Goal: Learn about a topic

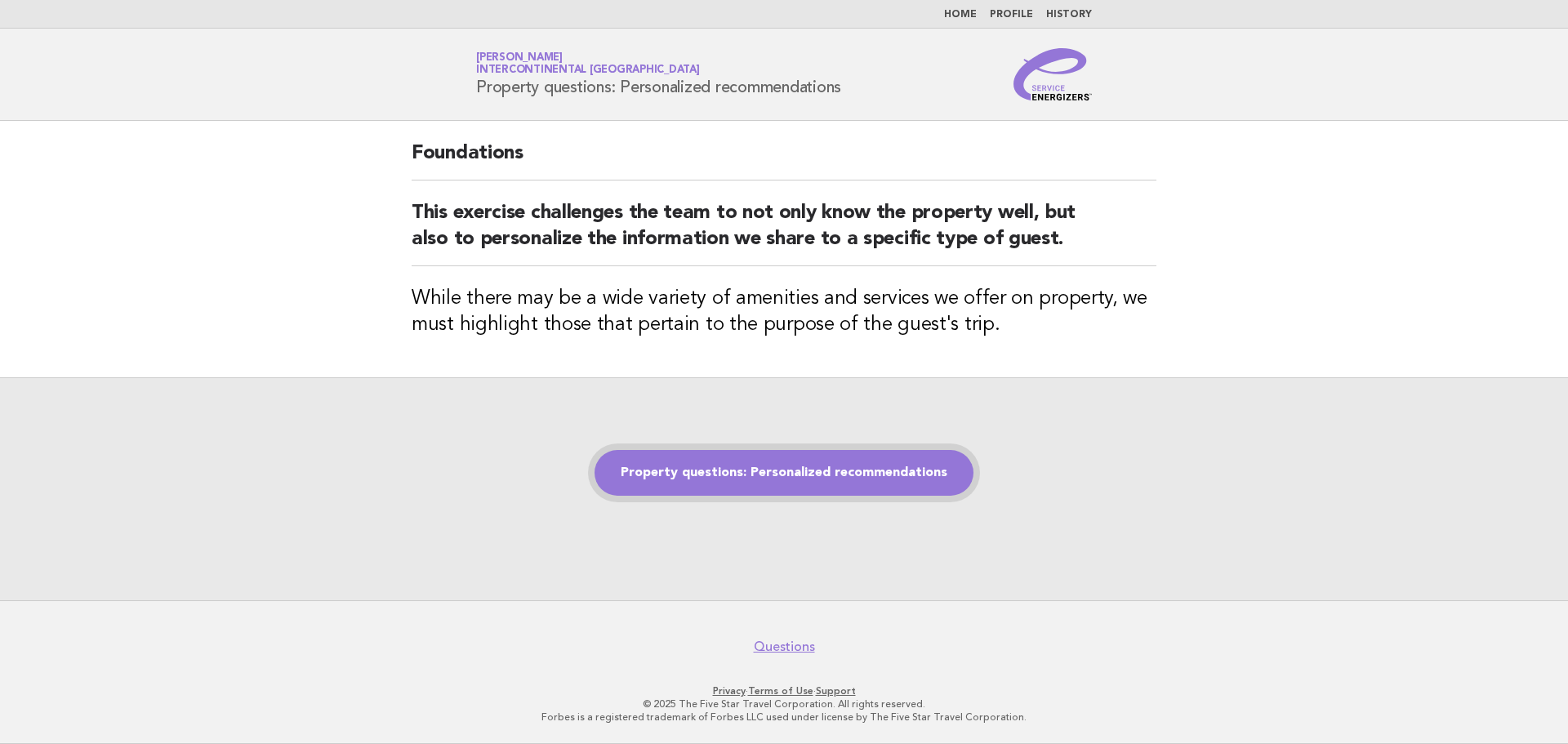
click at [824, 465] on link "Property questions: Personalized recommendations" at bounding box center [783, 473] width 379 height 46
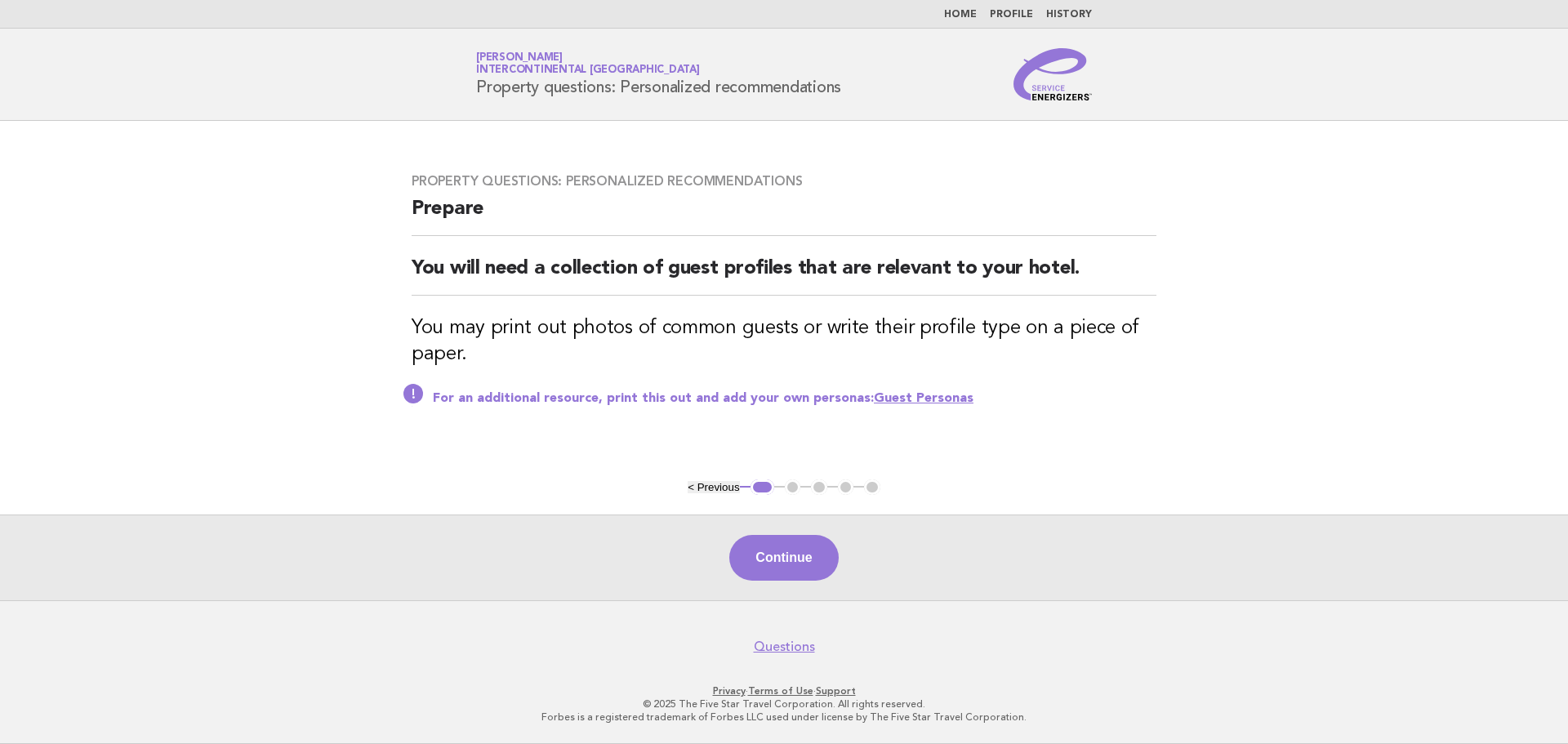
click at [943, 393] on link "Guest Personas" at bounding box center [923, 398] width 100 height 13
click at [782, 565] on button "Continue" at bounding box center [783, 558] width 109 height 46
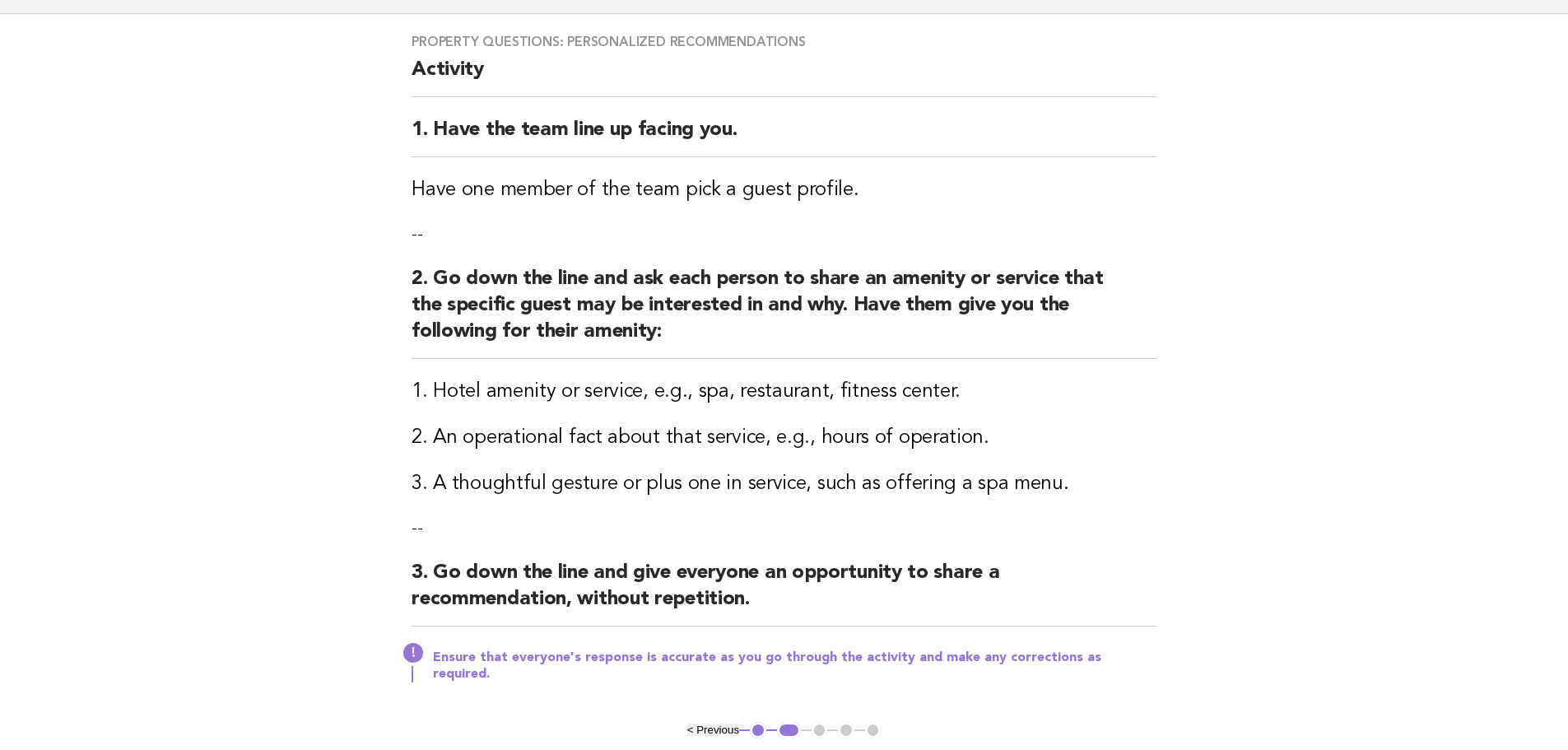
scroll to position [330, 0]
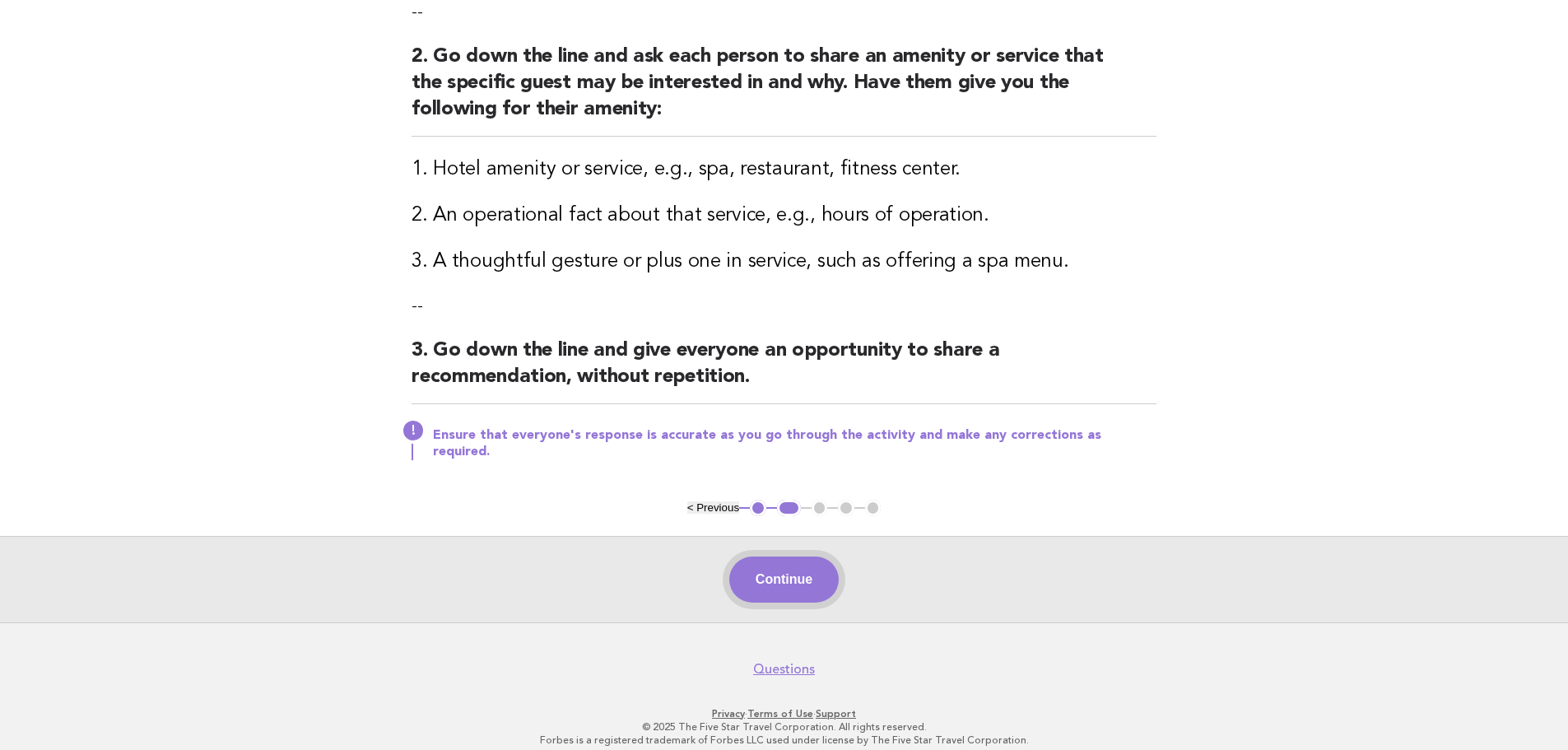
click at [809, 560] on button "Continue" at bounding box center [784, 579] width 109 height 46
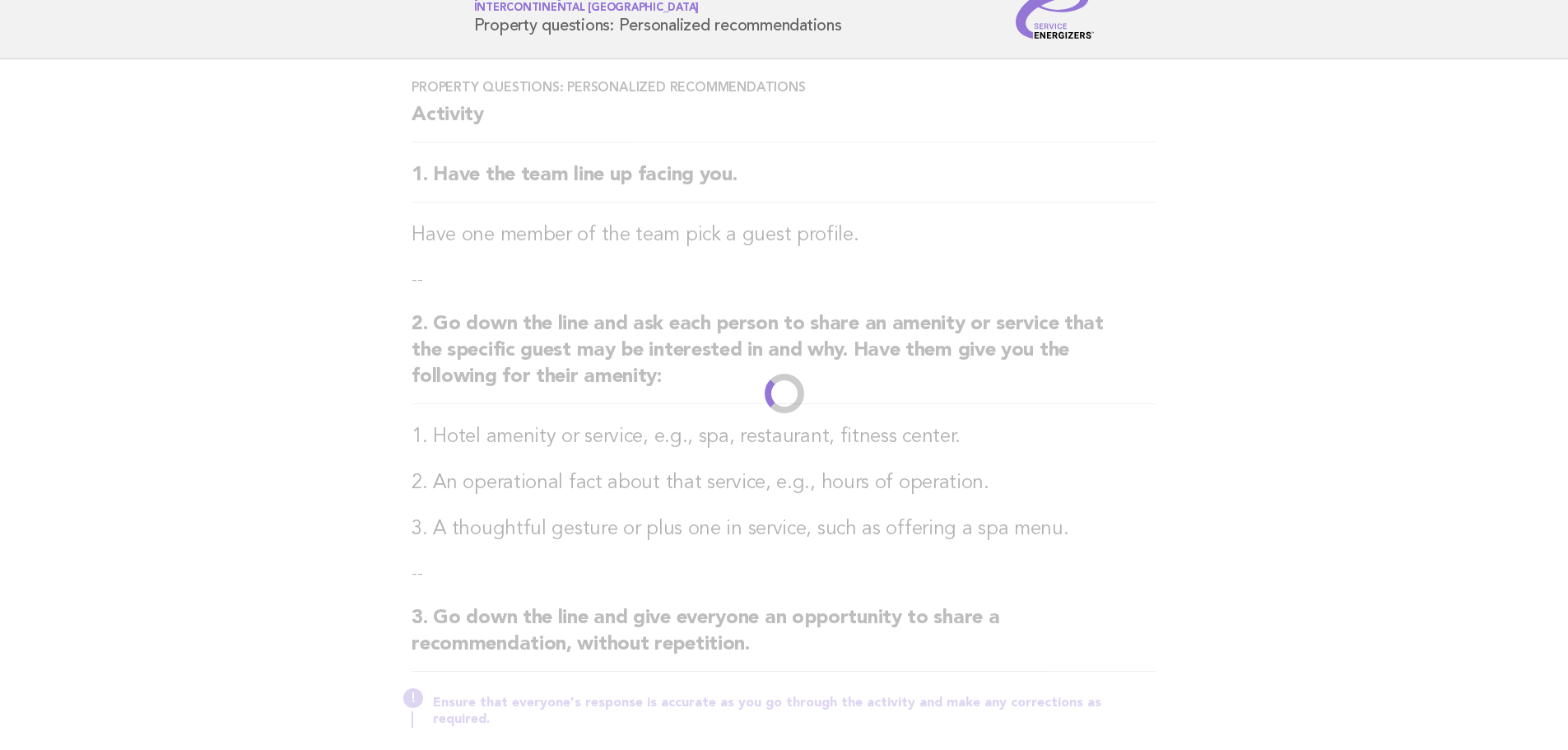
scroll to position [0, 0]
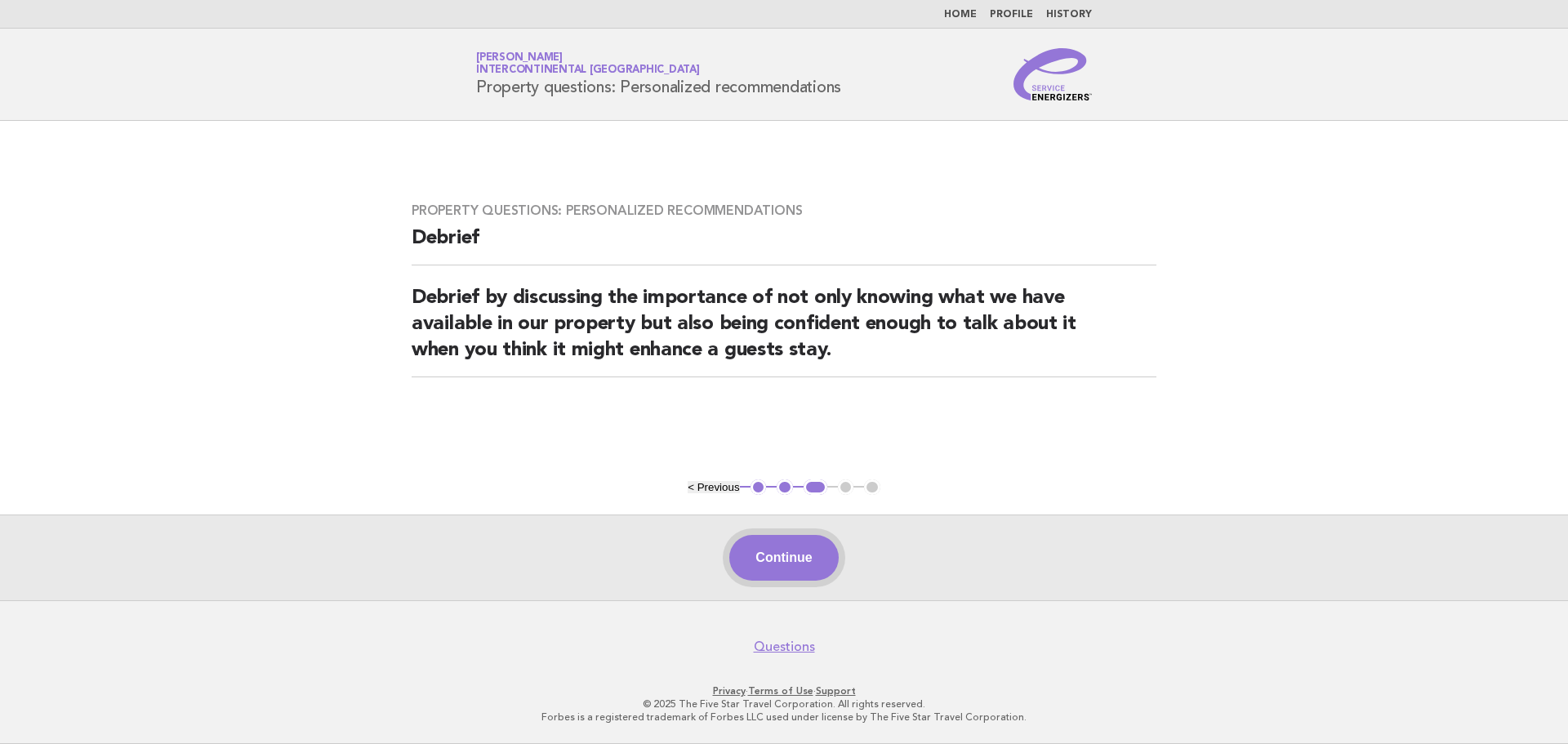
click at [777, 548] on button "Continue" at bounding box center [783, 558] width 109 height 46
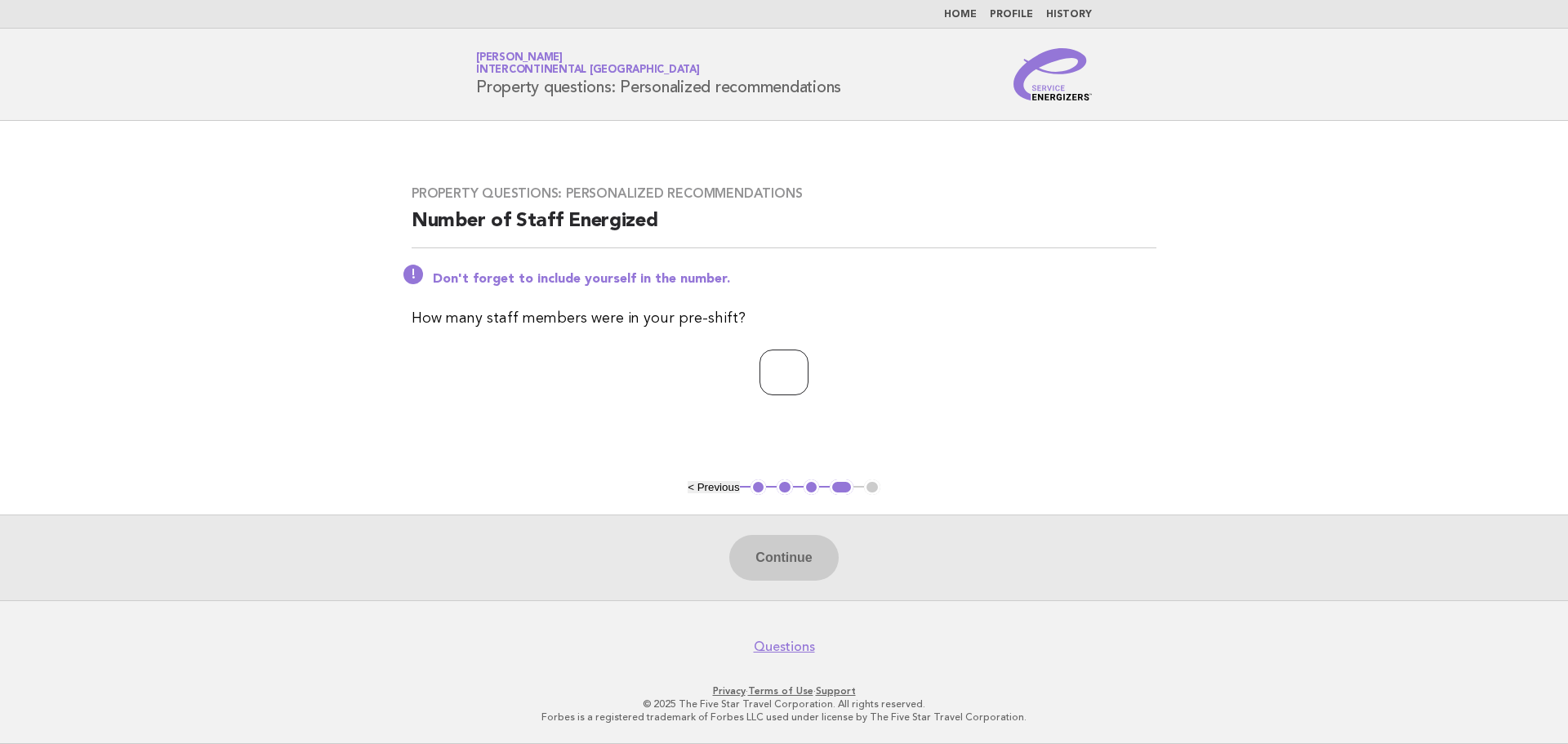
click at [769, 369] on input "number" at bounding box center [784, 372] width 49 height 46
type input "**"
click at [785, 551] on button "Continue" at bounding box center [783, 558] width 109 height 46
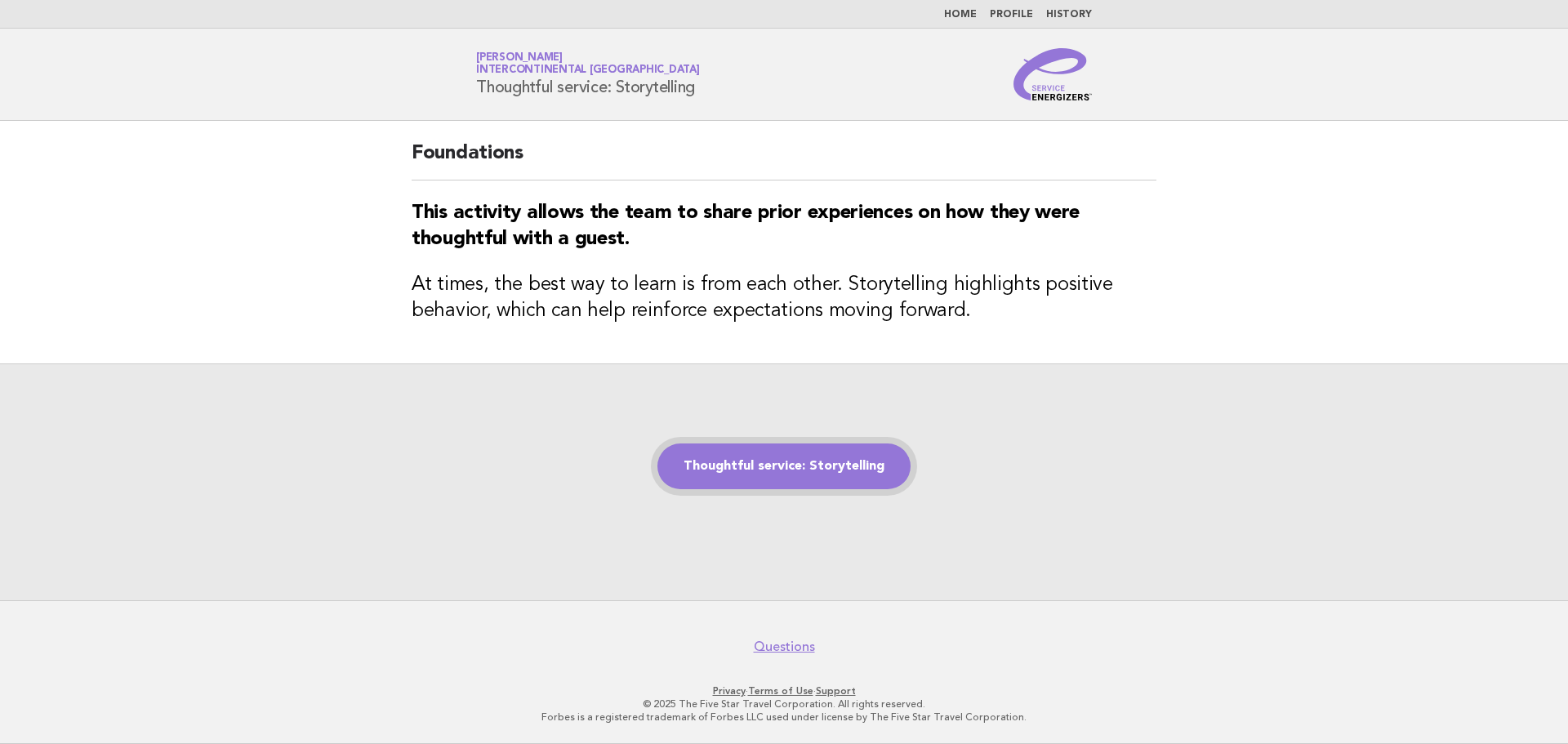
click at [874, 460] on link "Thoughtful service: Storytelling" at bounding box center [784, 466] width 253 height 46
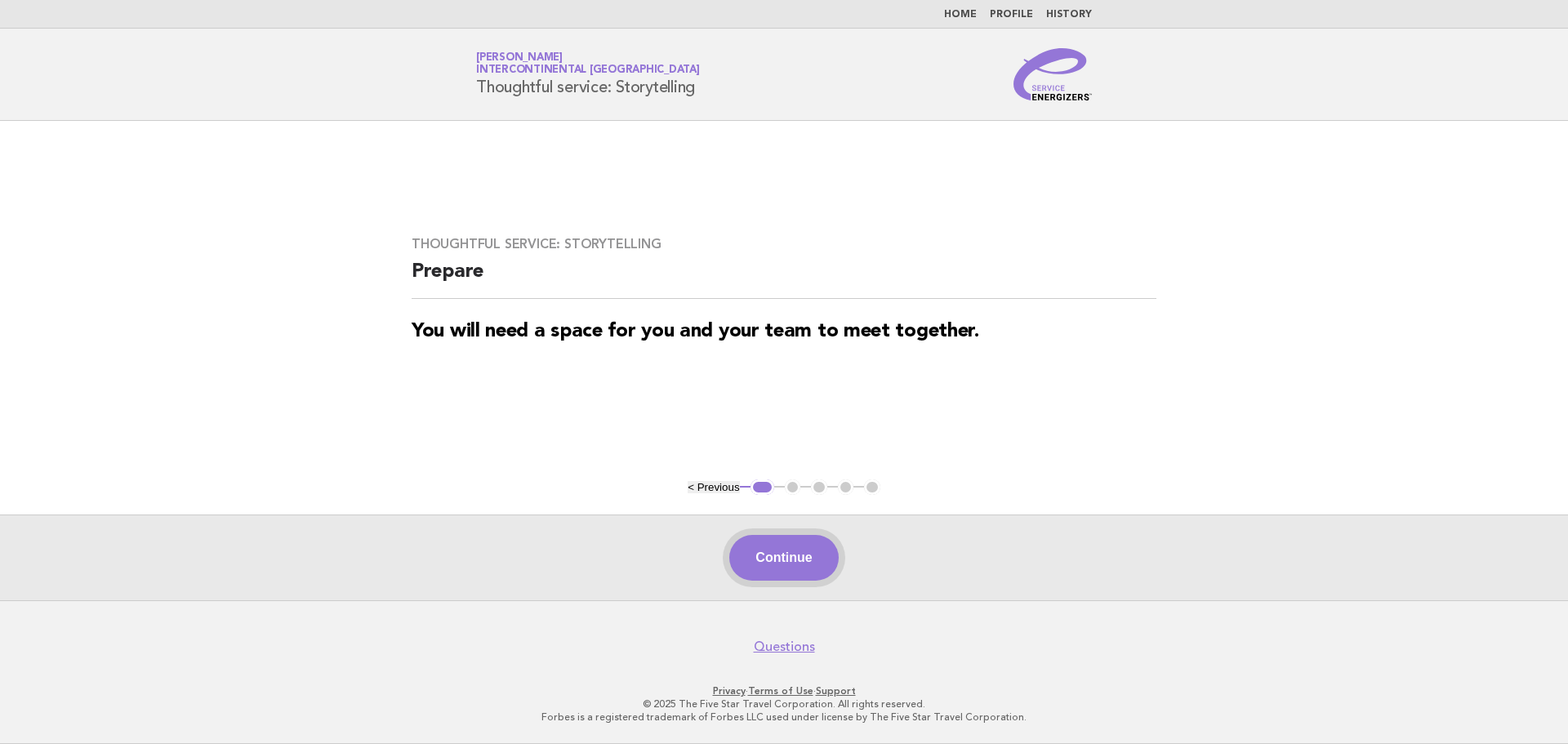
click at [804, 550] on button "Continue" at bounding box center [783, 558] width 109 height 46
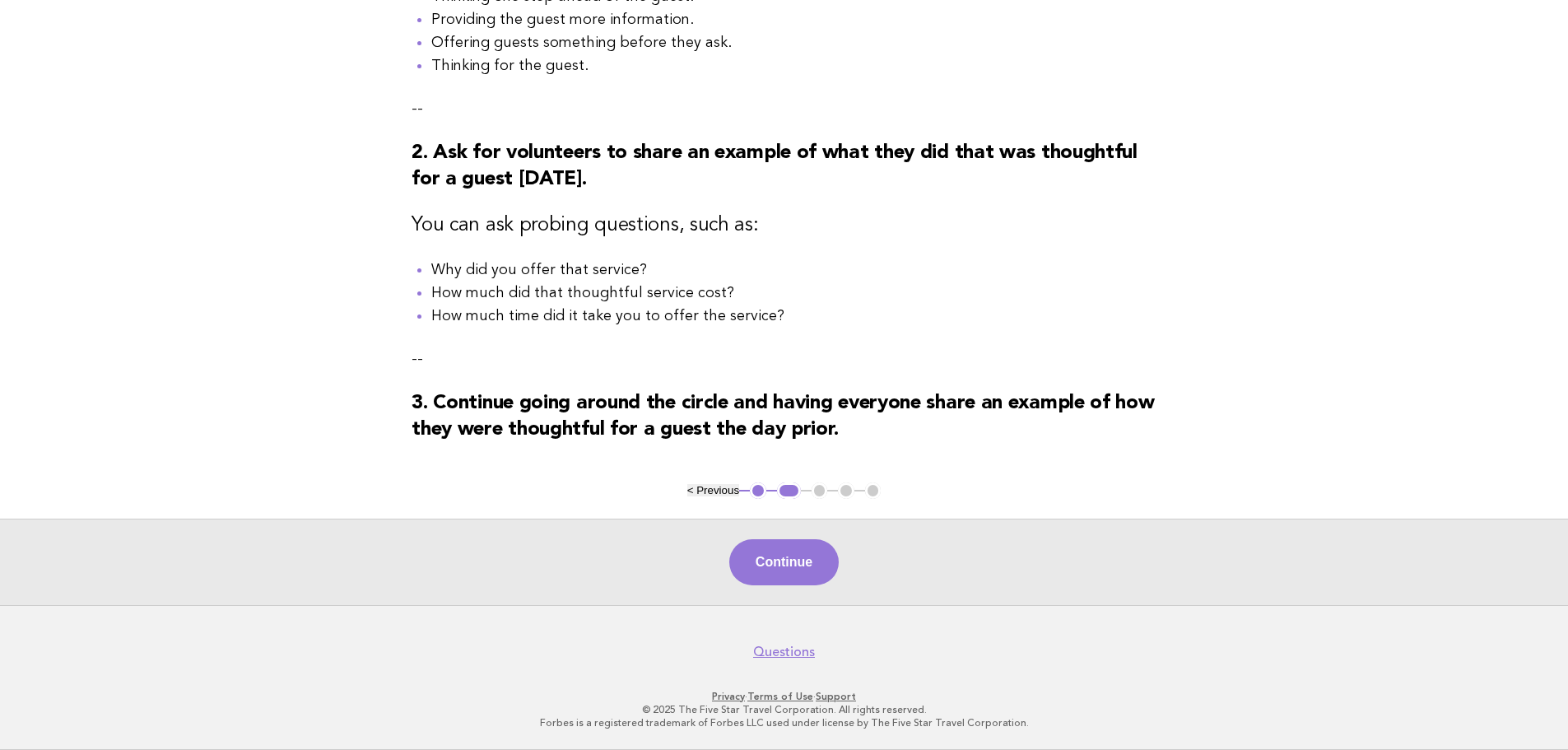
scroll to position [368, 0]
click at [823, 562] on button "Continue" at bounding box center [784, 562] width 109 height 46
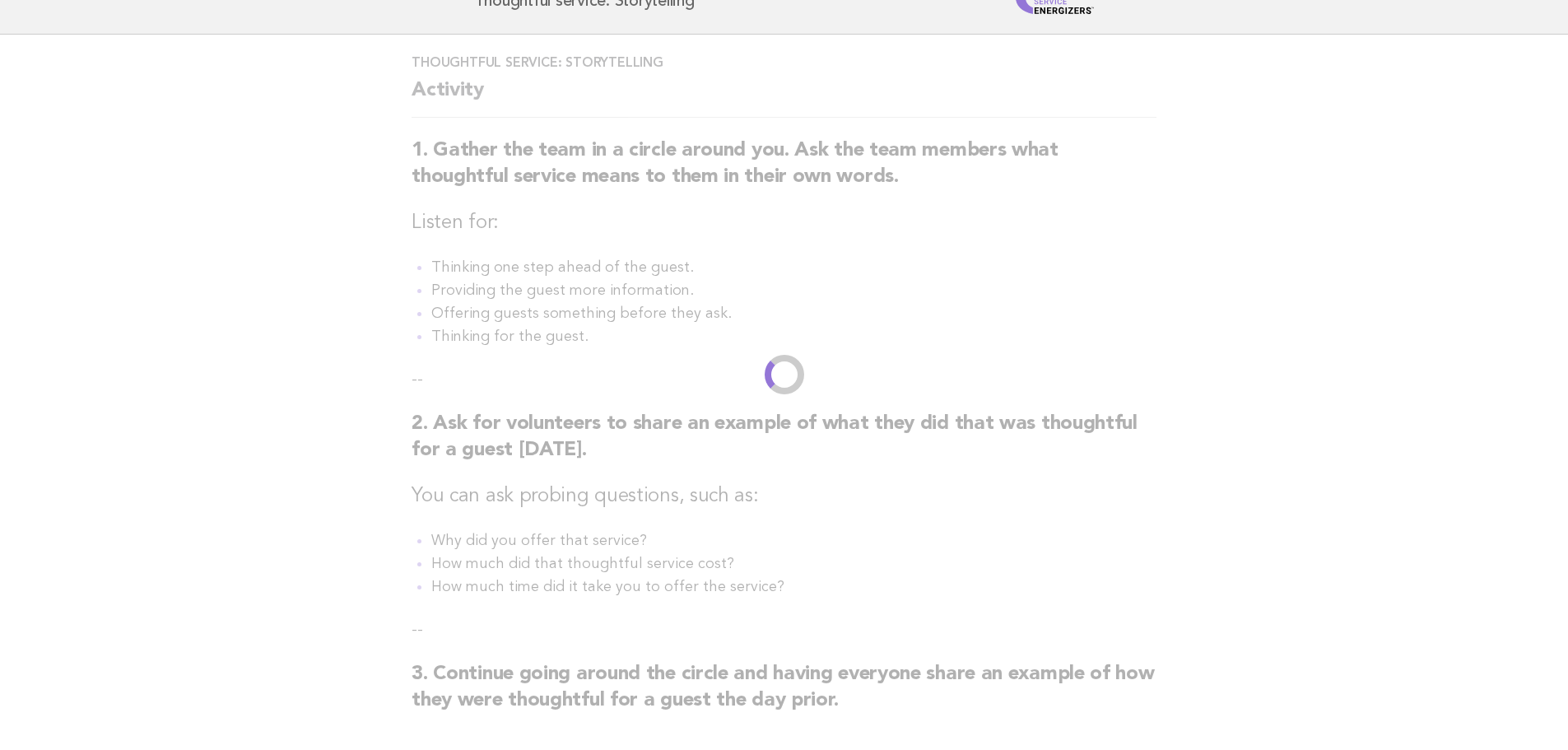
scroll to position [0, 0]
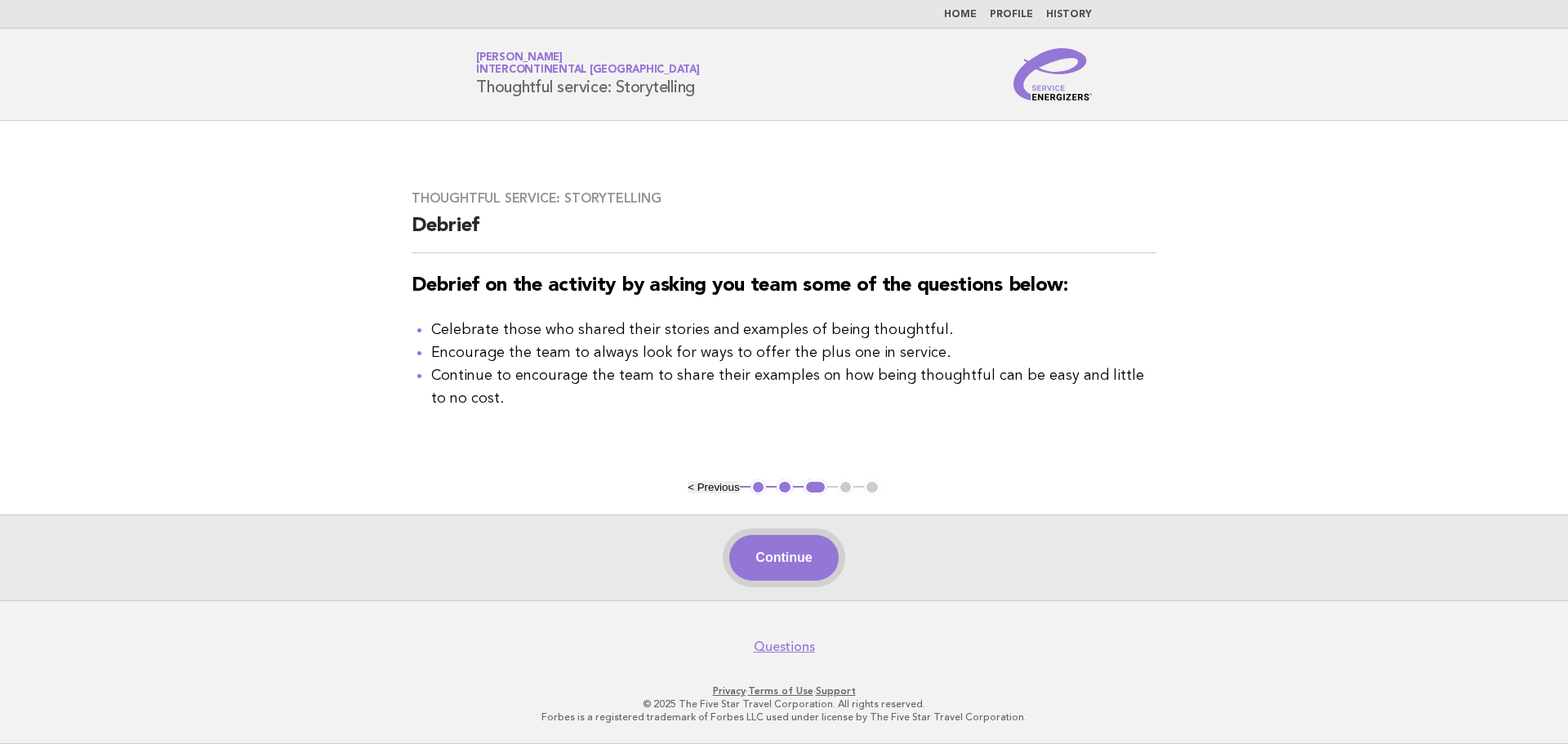
click at [809, 570] on button "Continue" at bounding box center [783, 558] width 109 height 46
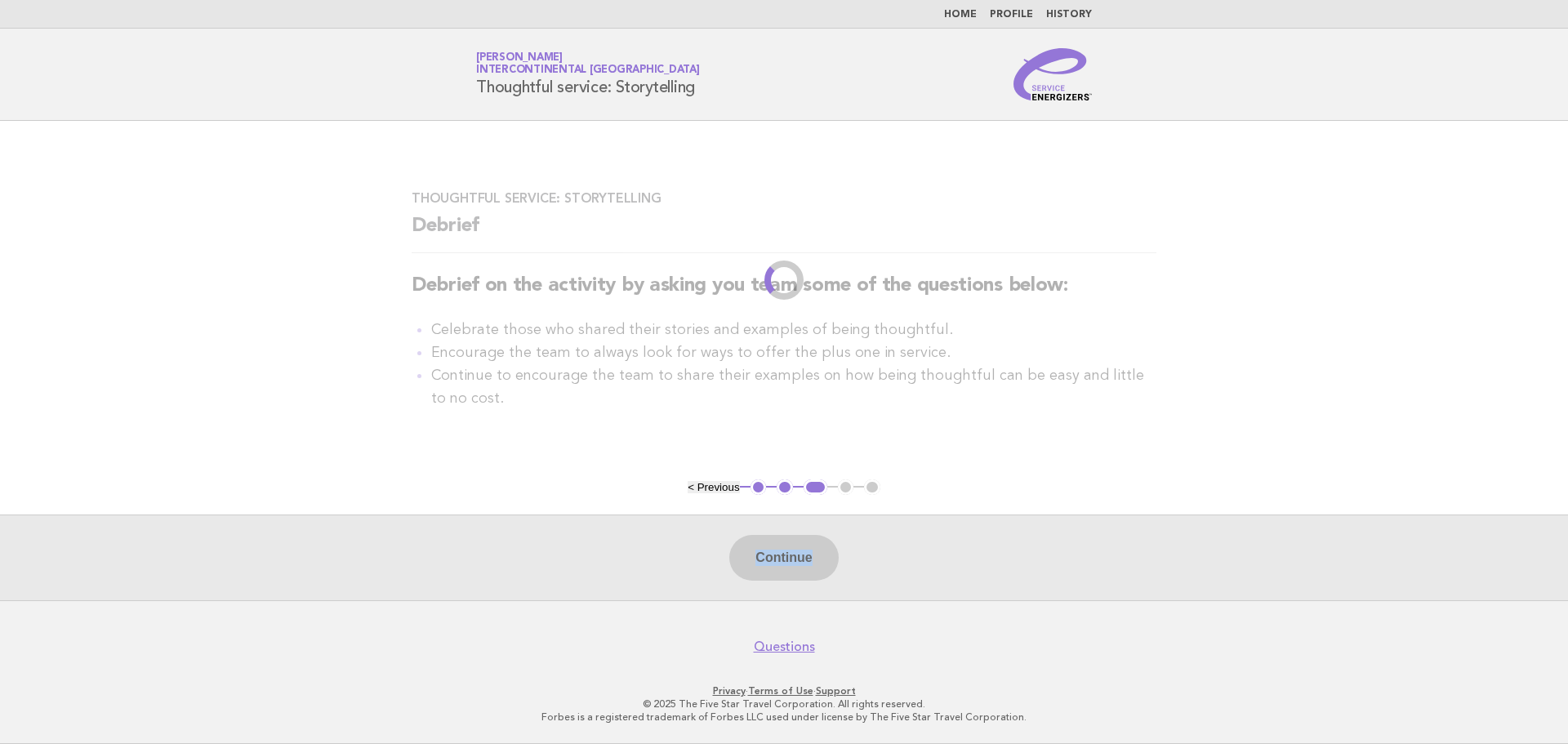
drag, startPoint x: 802, startPoint y: 394, endPoint x: 831, endPoint y: 507, distance: 116.7
click at [831, 507] on main "Thoughtful service: Storytelling Debrief Debrief on the activity by asking you …" at bounding box center [784, 360] width 1568 height 479
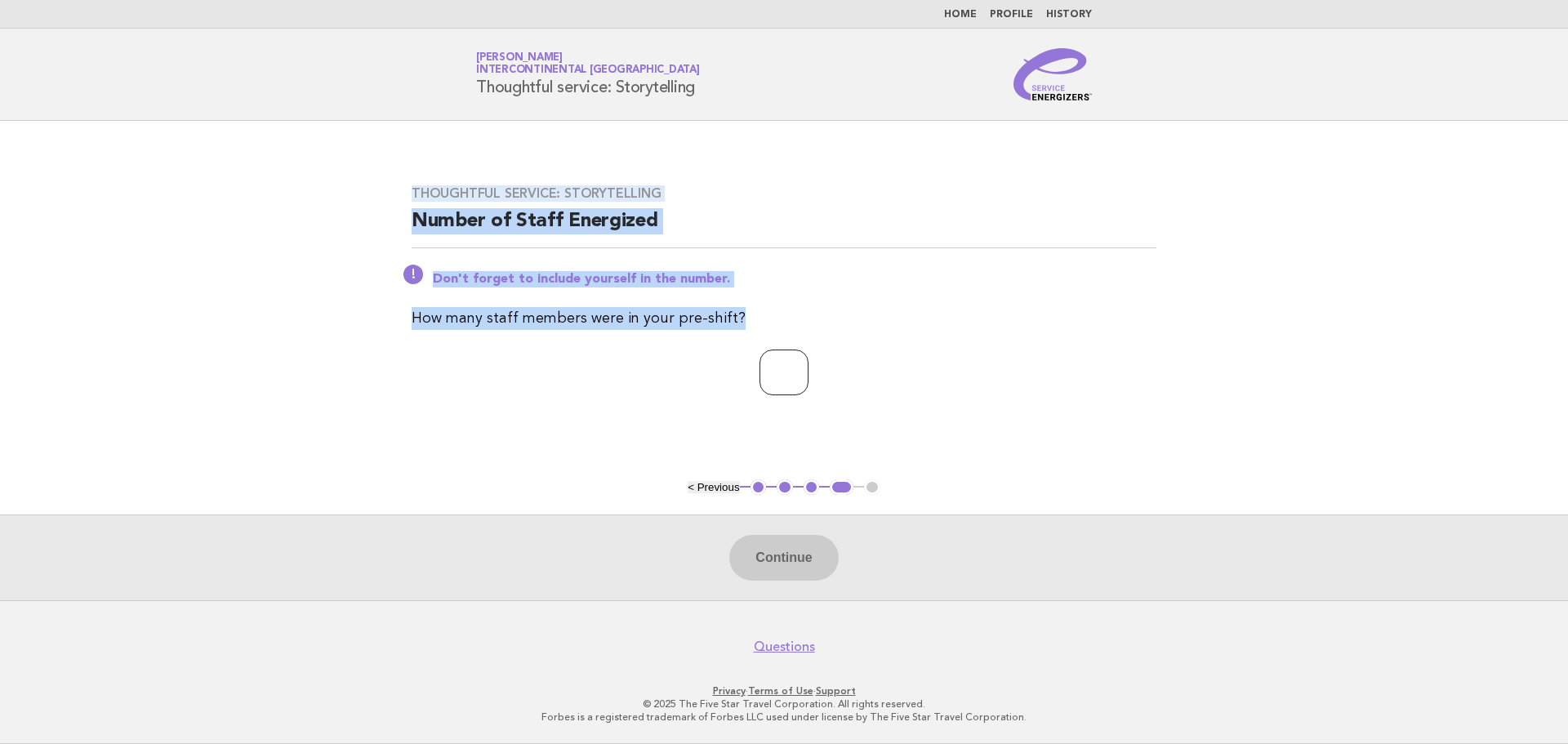
click at [759, 374] on input "number" at bounding box center [784, 372] width 49 height 46
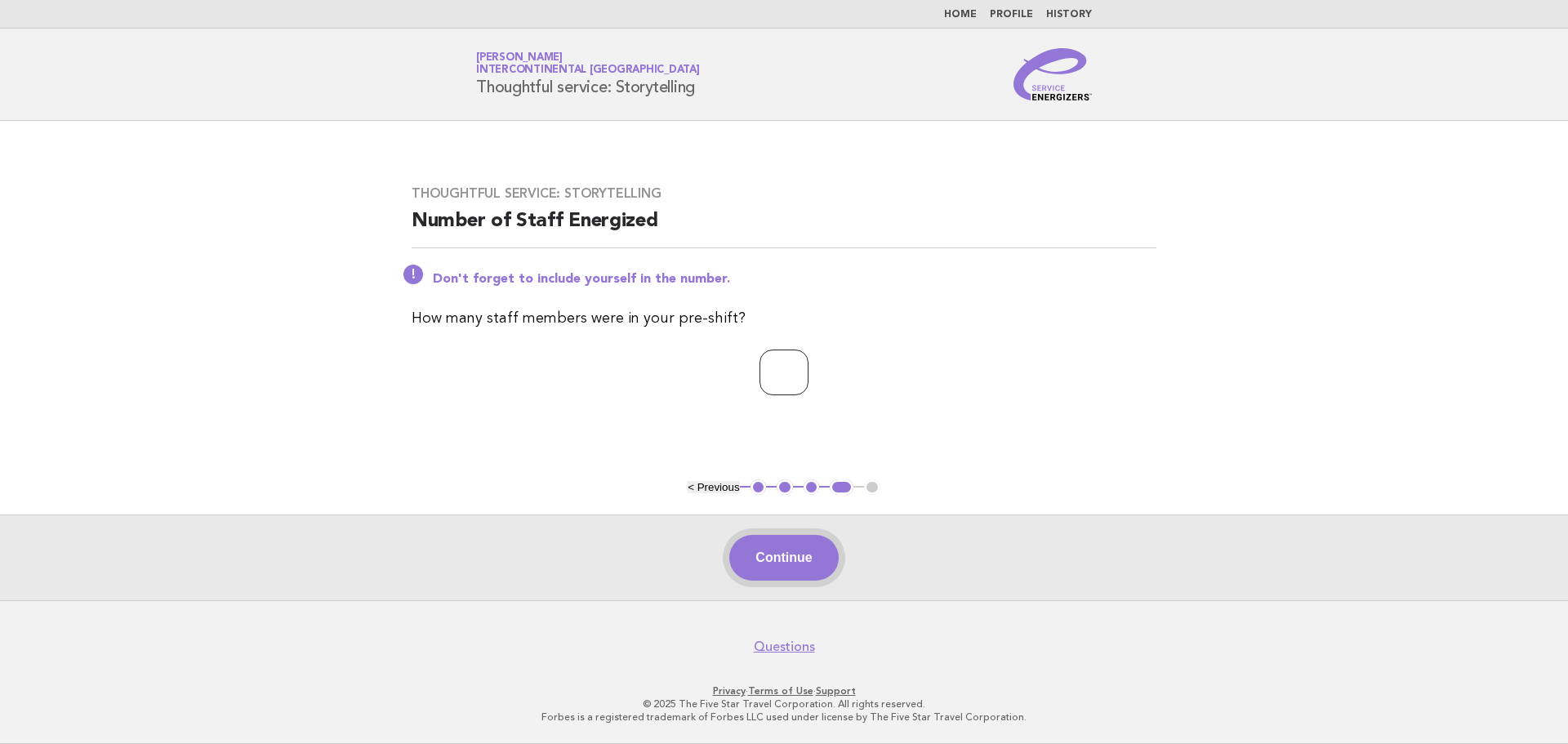
type input "*"
click at [787, 551] on button "Continue" at bounding box center [783, 558] width 109 height 46
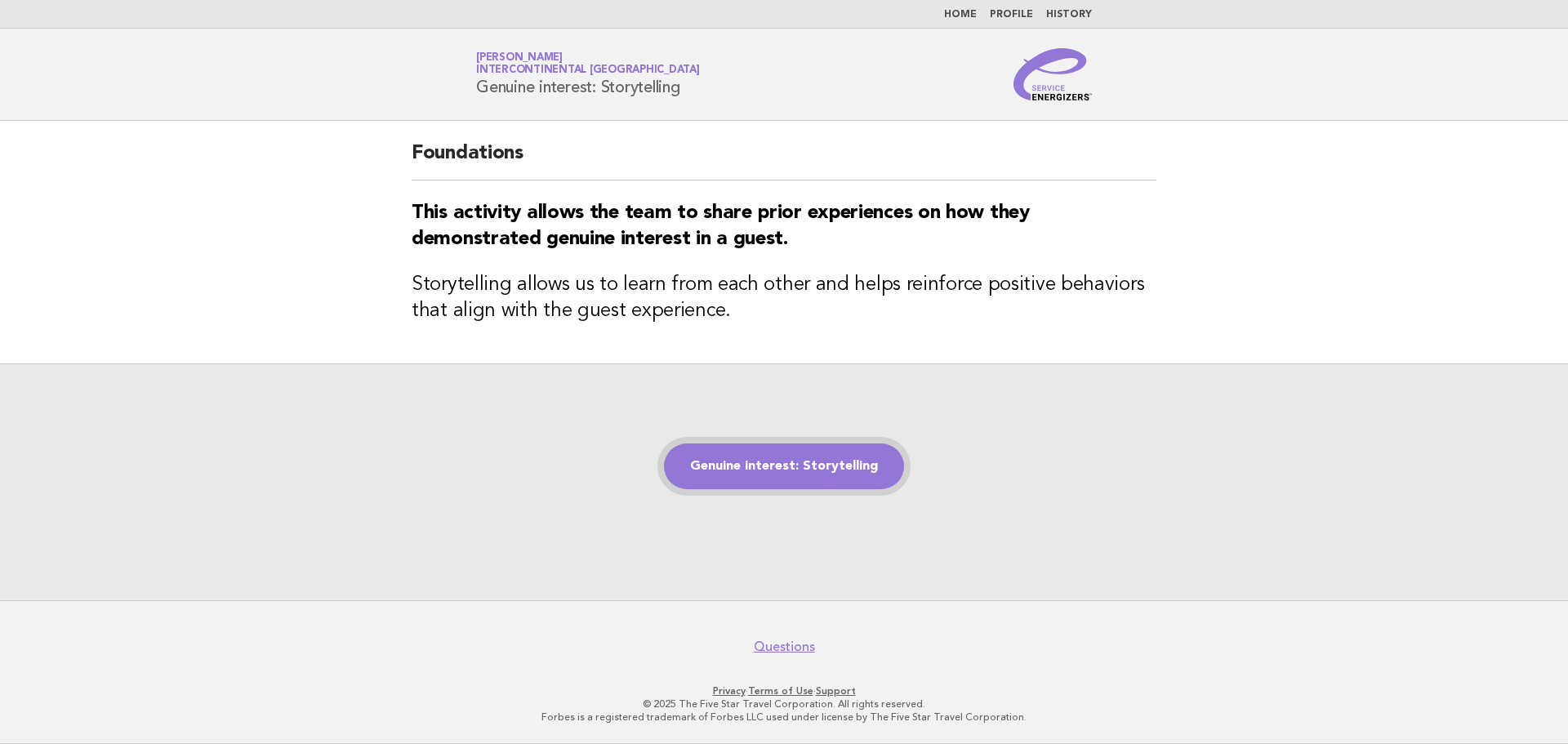
click at [828, 464] on link "Genuine interest: Storytelling" at bounding box center [784, 466] width 240 height 46
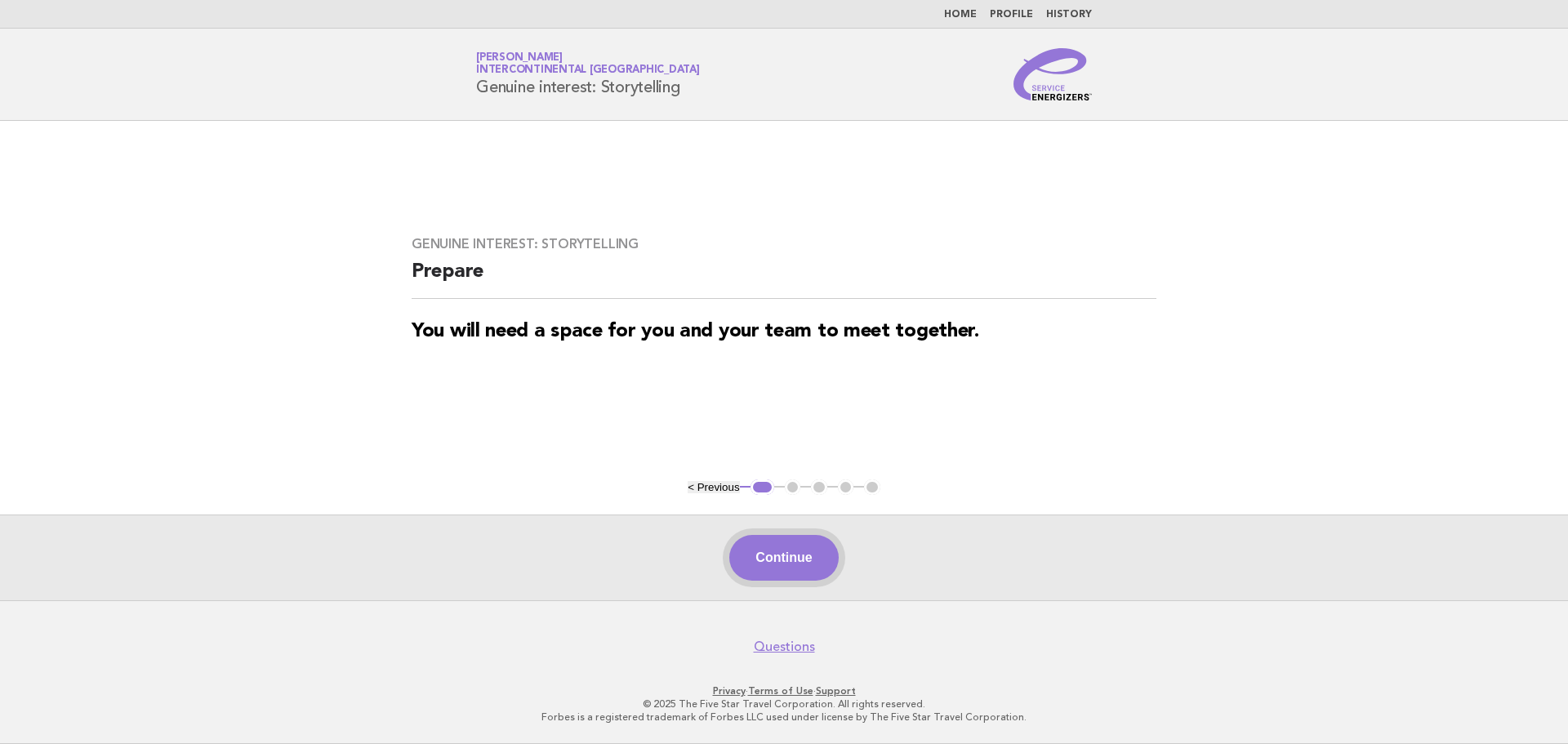
click at [812, 561] on button "Continue" at bounding box center [783, 558] width 109 height 46
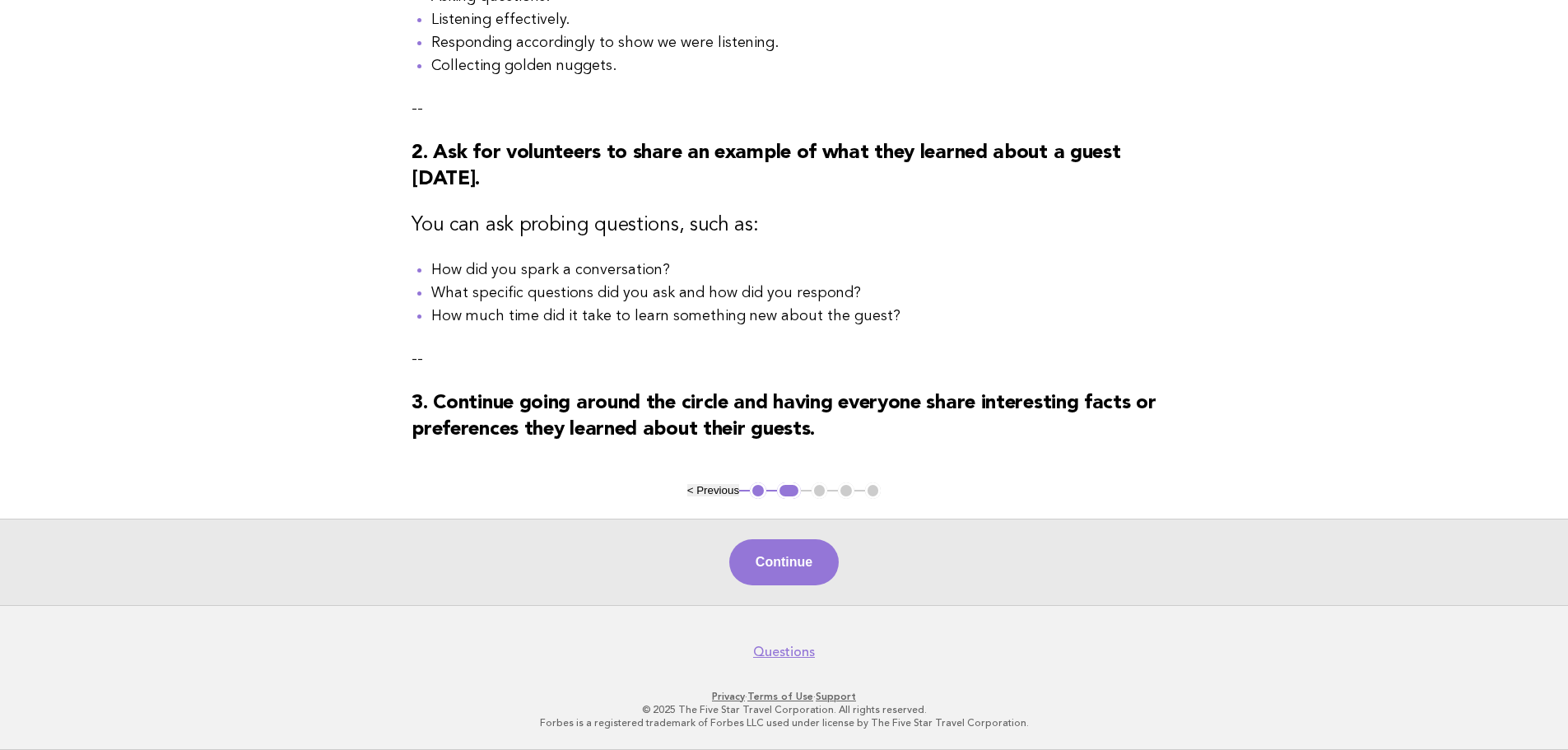
scroll to position [391, 0]
click at [824, 578] on button "Continue" at bounding box center [784, 562] width 109 height 46
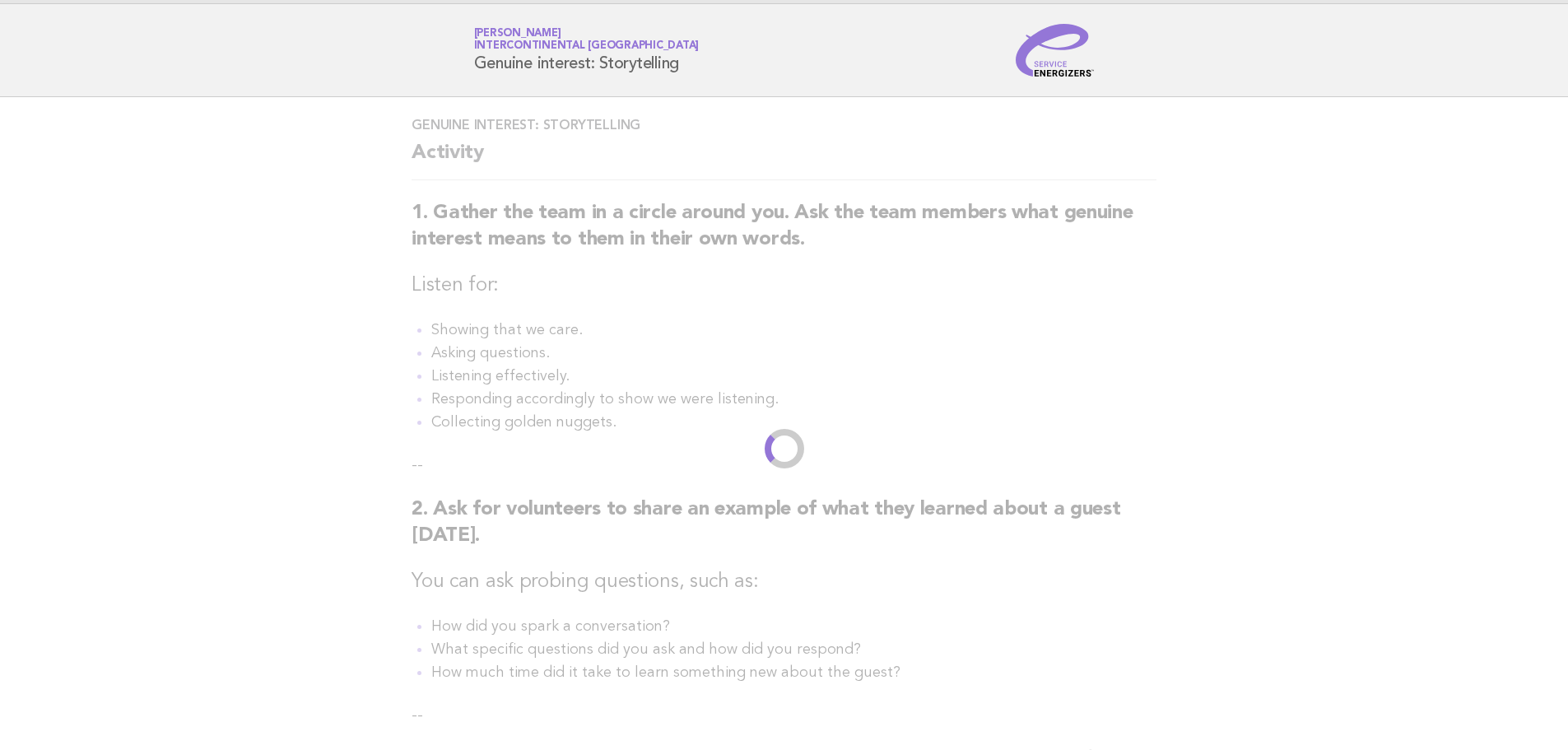
scroll to position [0, 0]
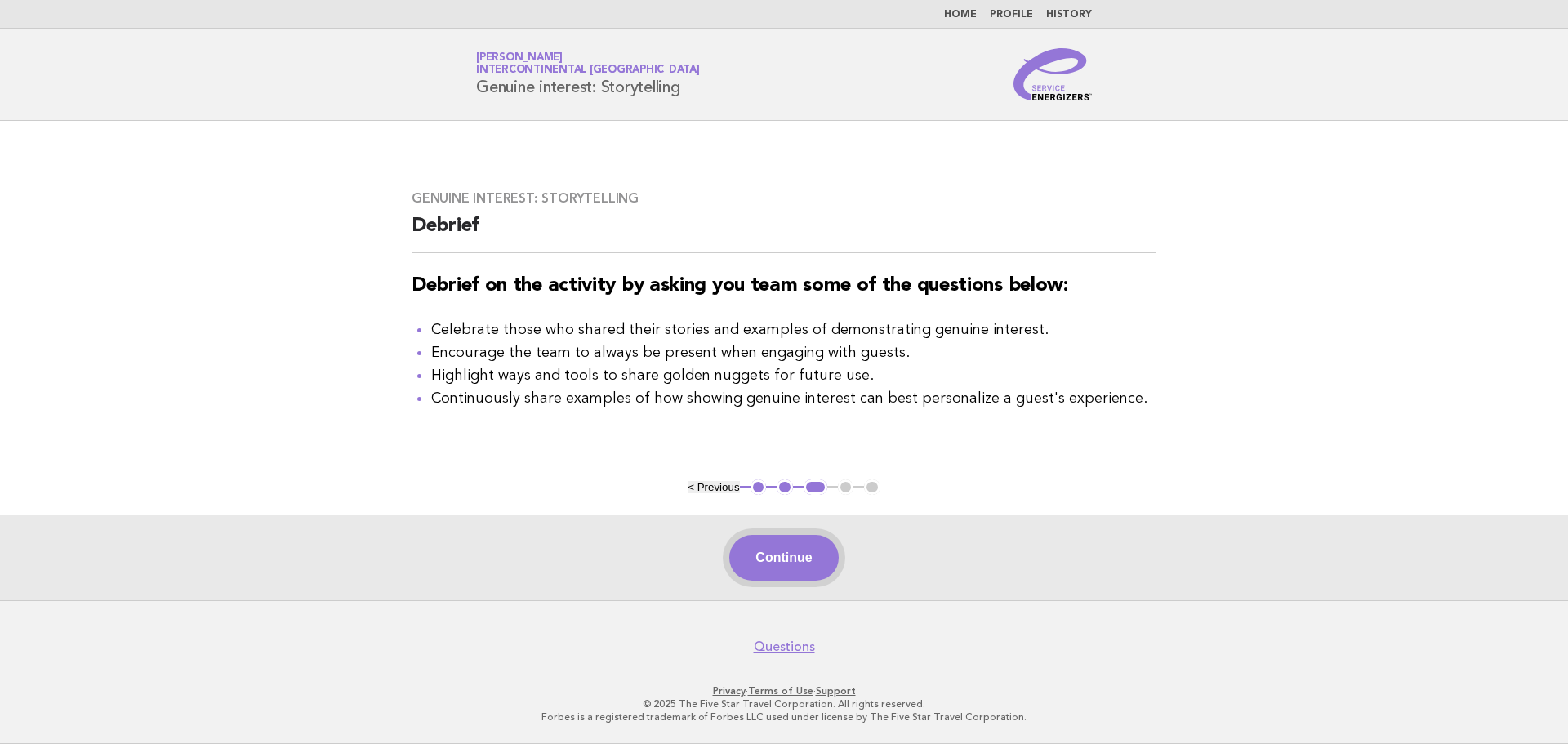
click at [786, 560] on button "Continue" at bounding box center [783, 558] width 109 height 46
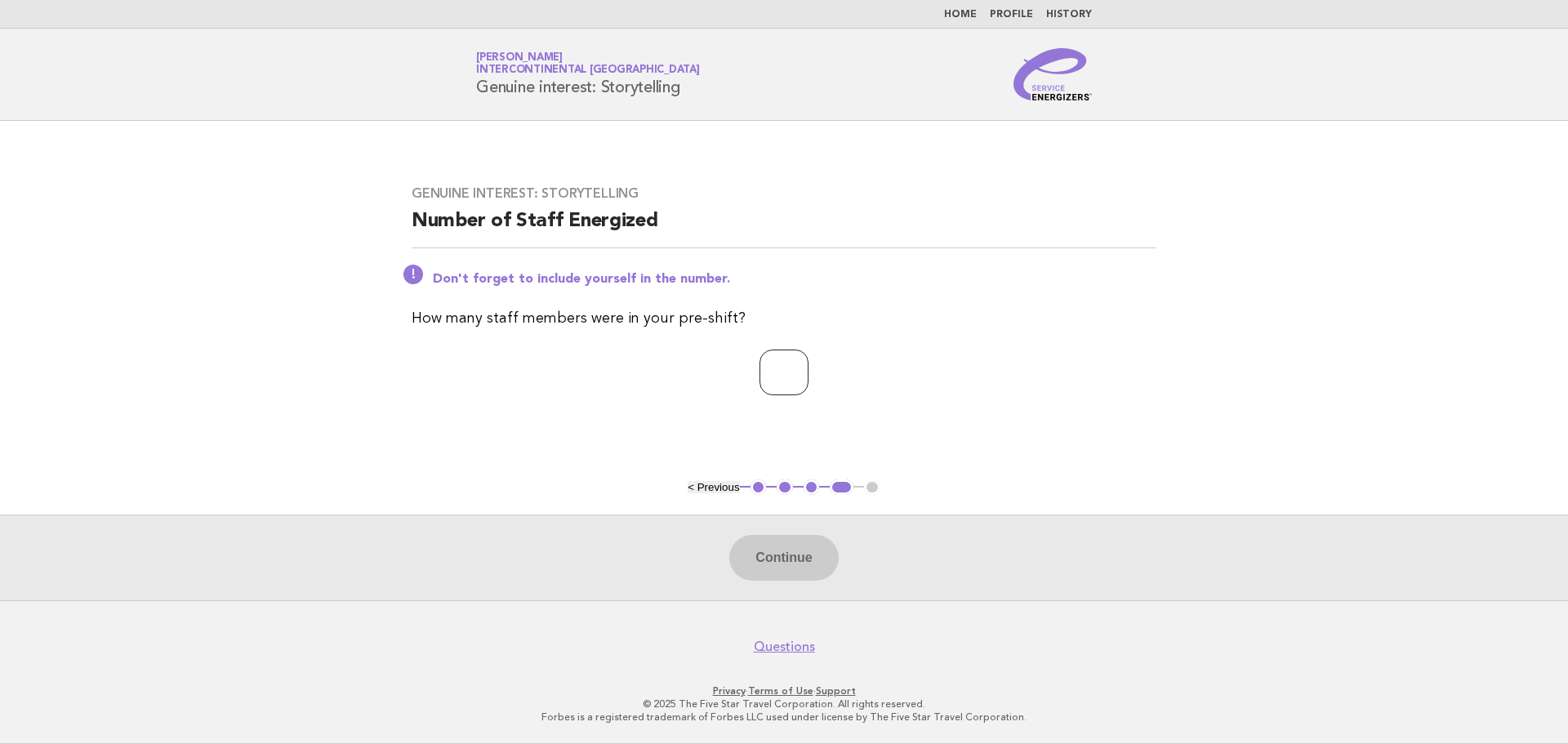
click at [786, 372] on input "number" at bounding box center [784, 372] width 49 height 46
type input "*"
click at [779, 555] on button "Continue" at bounding box center [783, 558] width 109 height 46
